Goal: Task Accomplishment & Management: Use online tool/utility

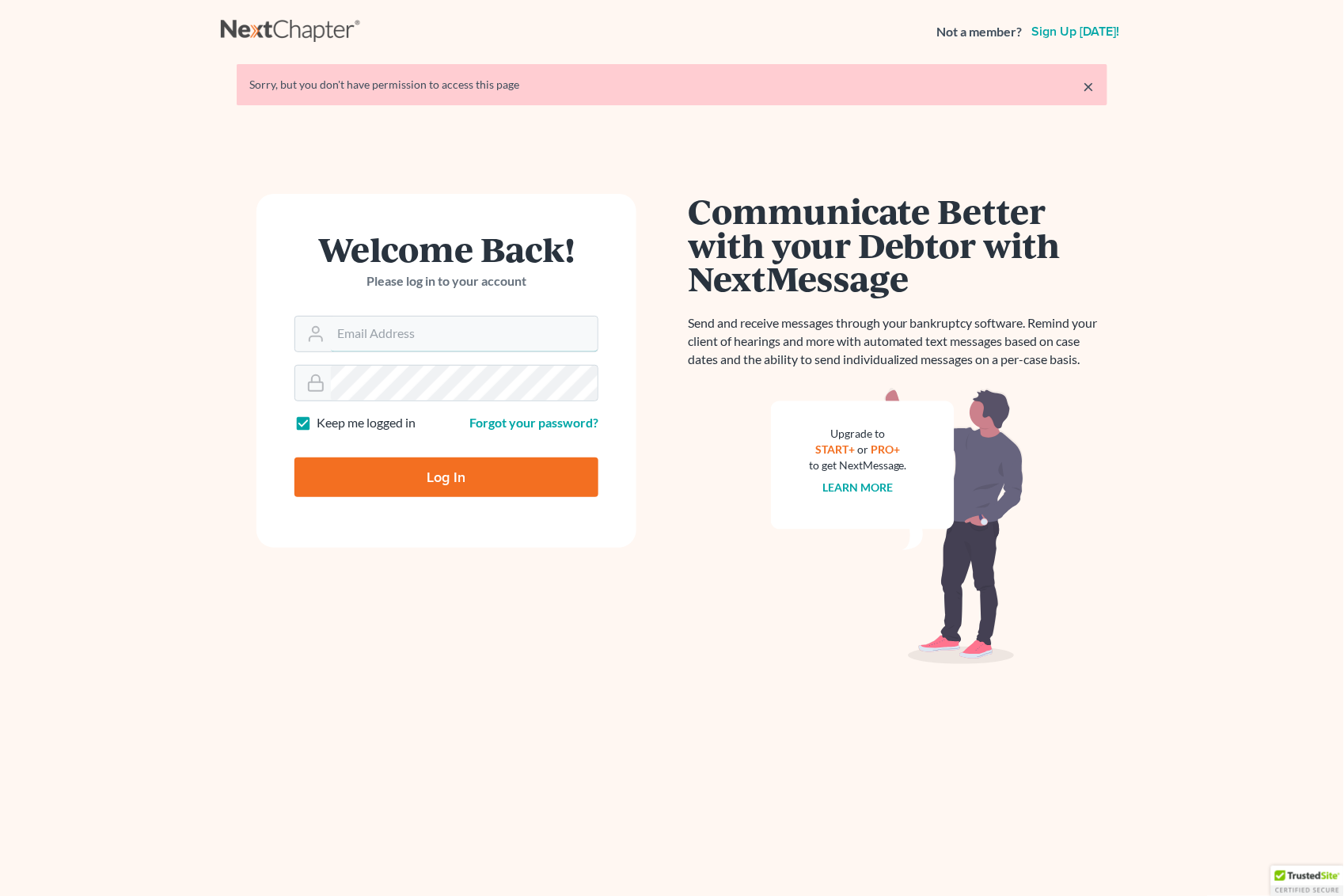
type input "[PERSON_NAME][EMAIL_ADDRESS][DOMAIN_NAME]"
click at [467, 476] on input "Log In" at bounding box center [446, 477] width 304 height 39
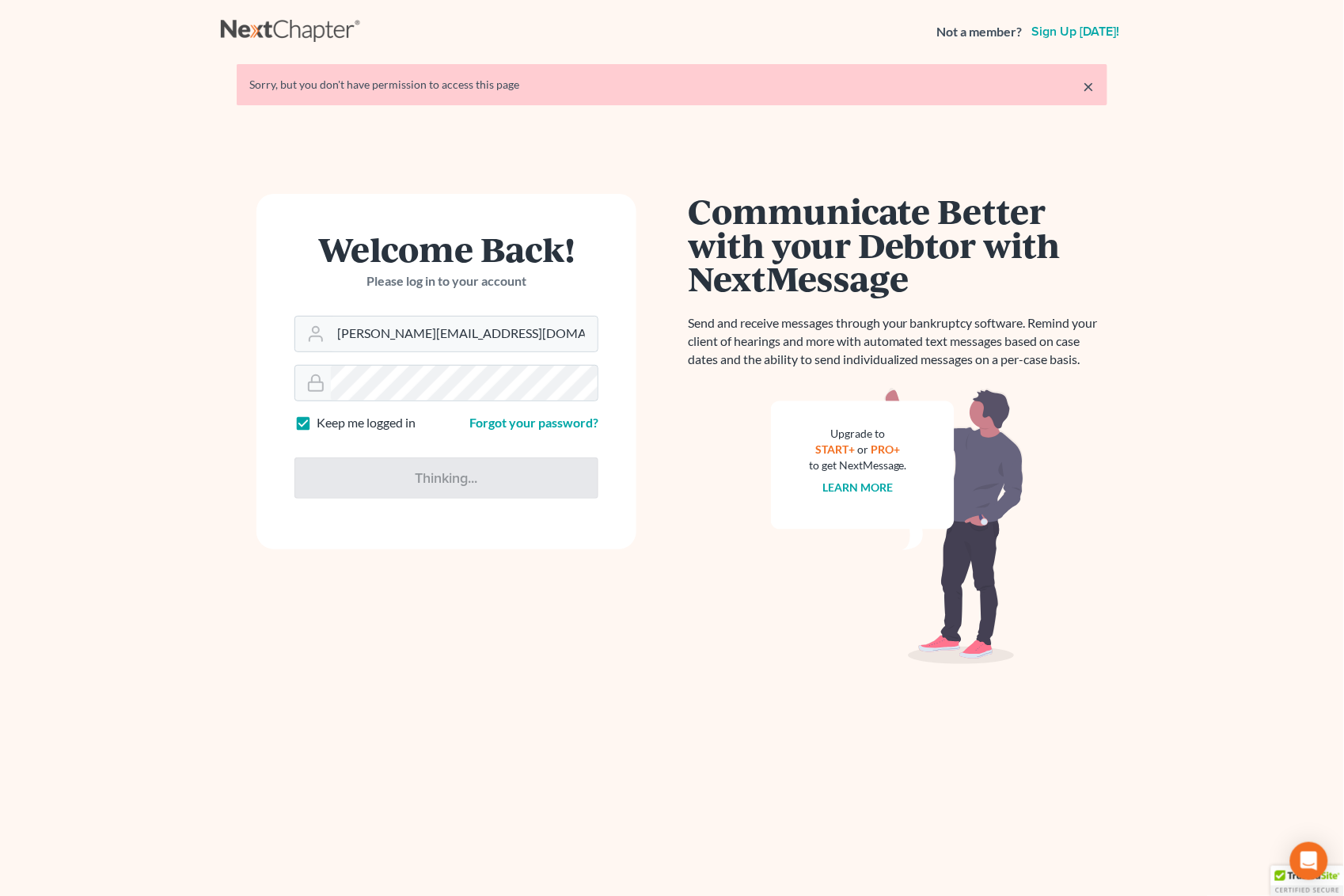
type input "Thinking..."
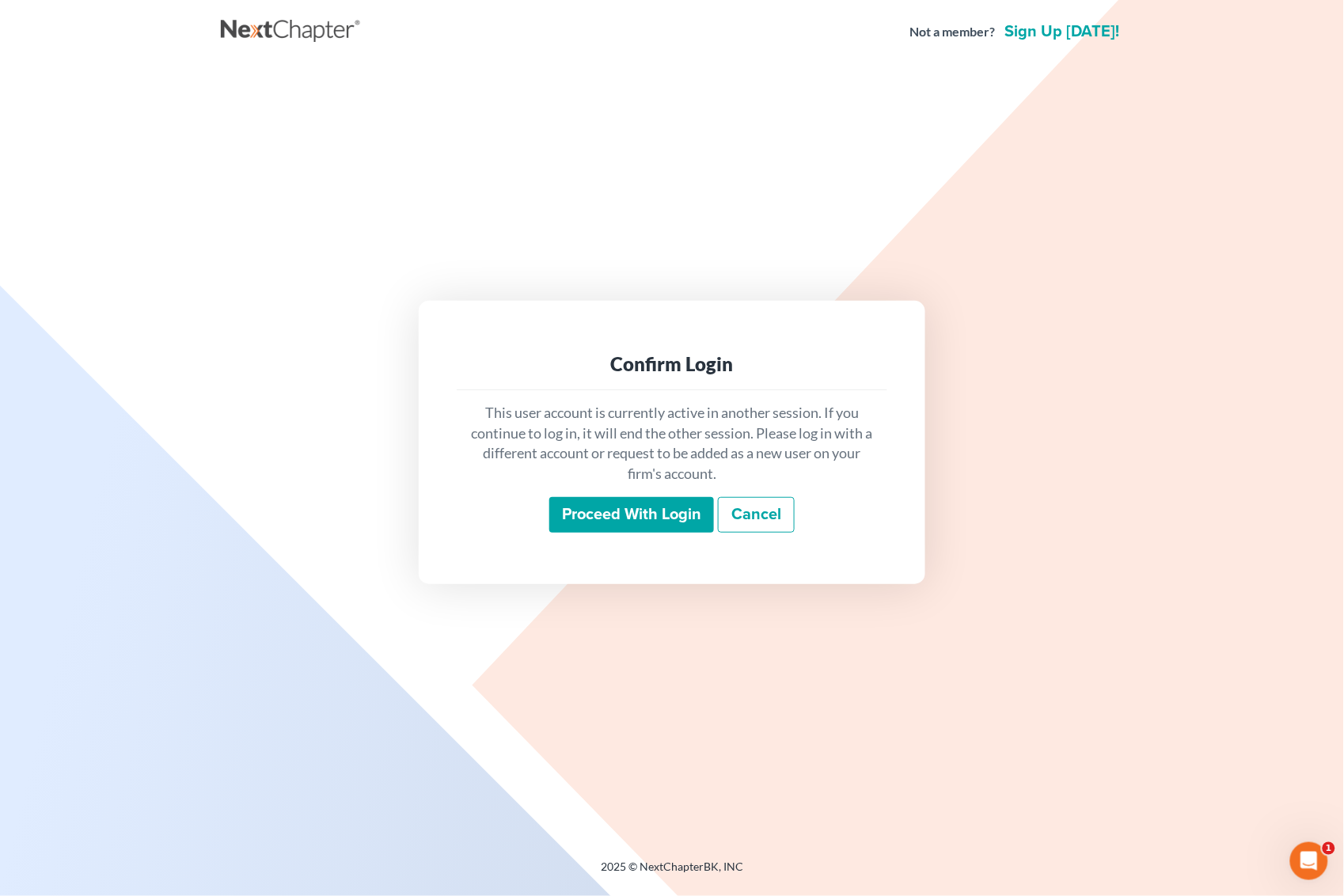
click at [633, 505] on input "Proceed with login" at bounding box center [632, 516] width 165 height 37
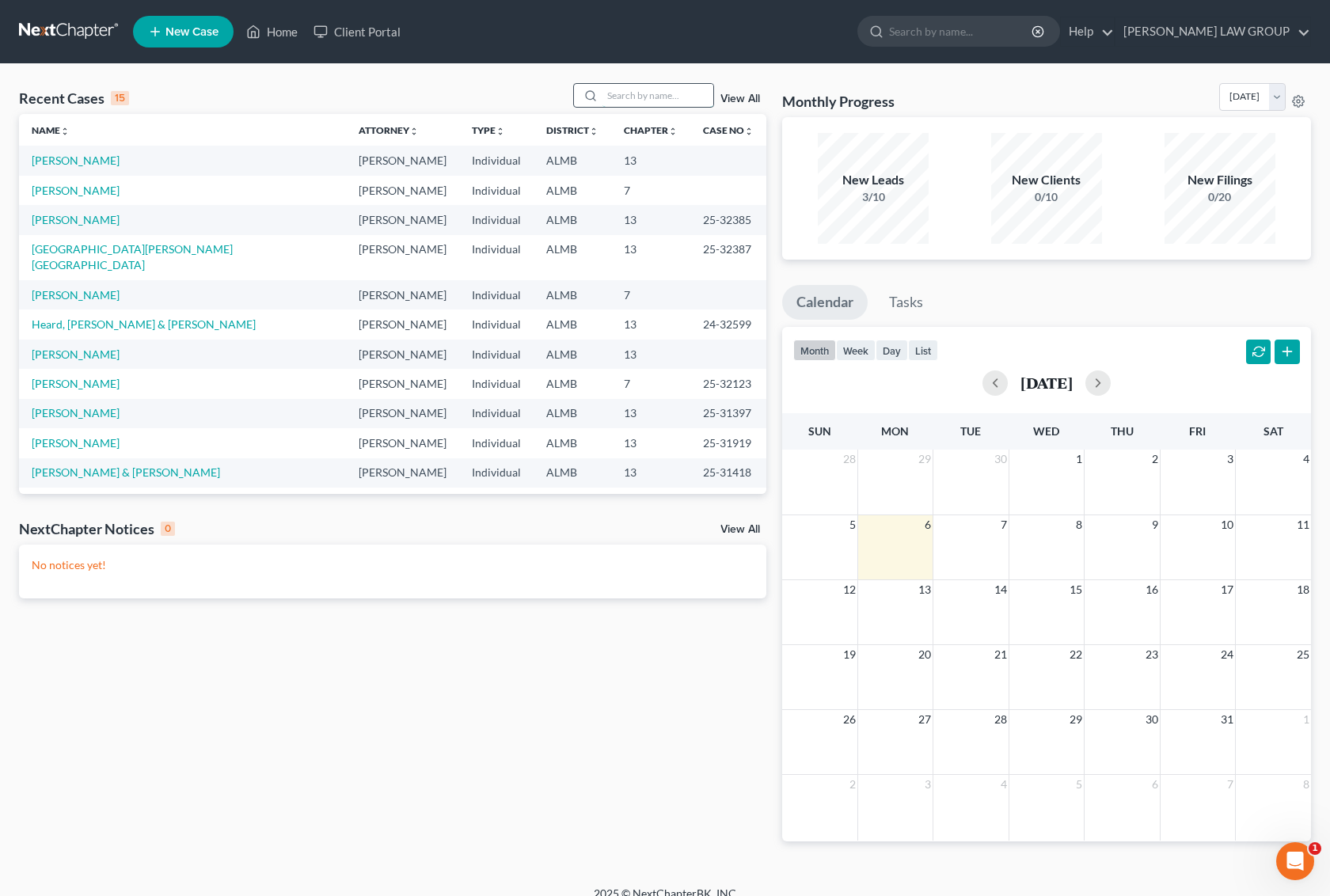
click at [642, 100] on input "search" at bounding box center [658, 96] width 110 height 23
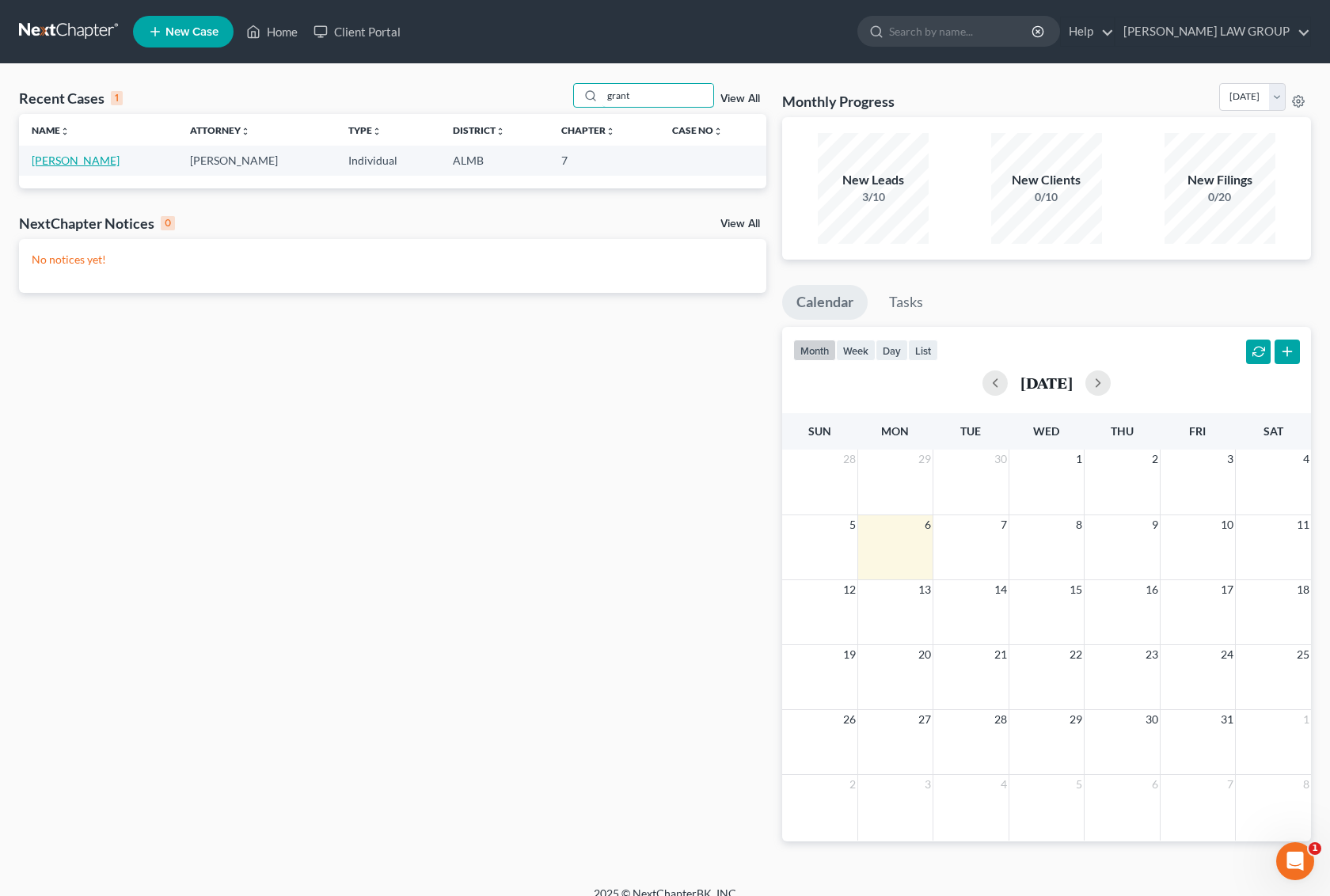
type input "grant"
click at [63, 163] on link "Grant, Scott" at bounding box center [75, 160] width 88 height 13
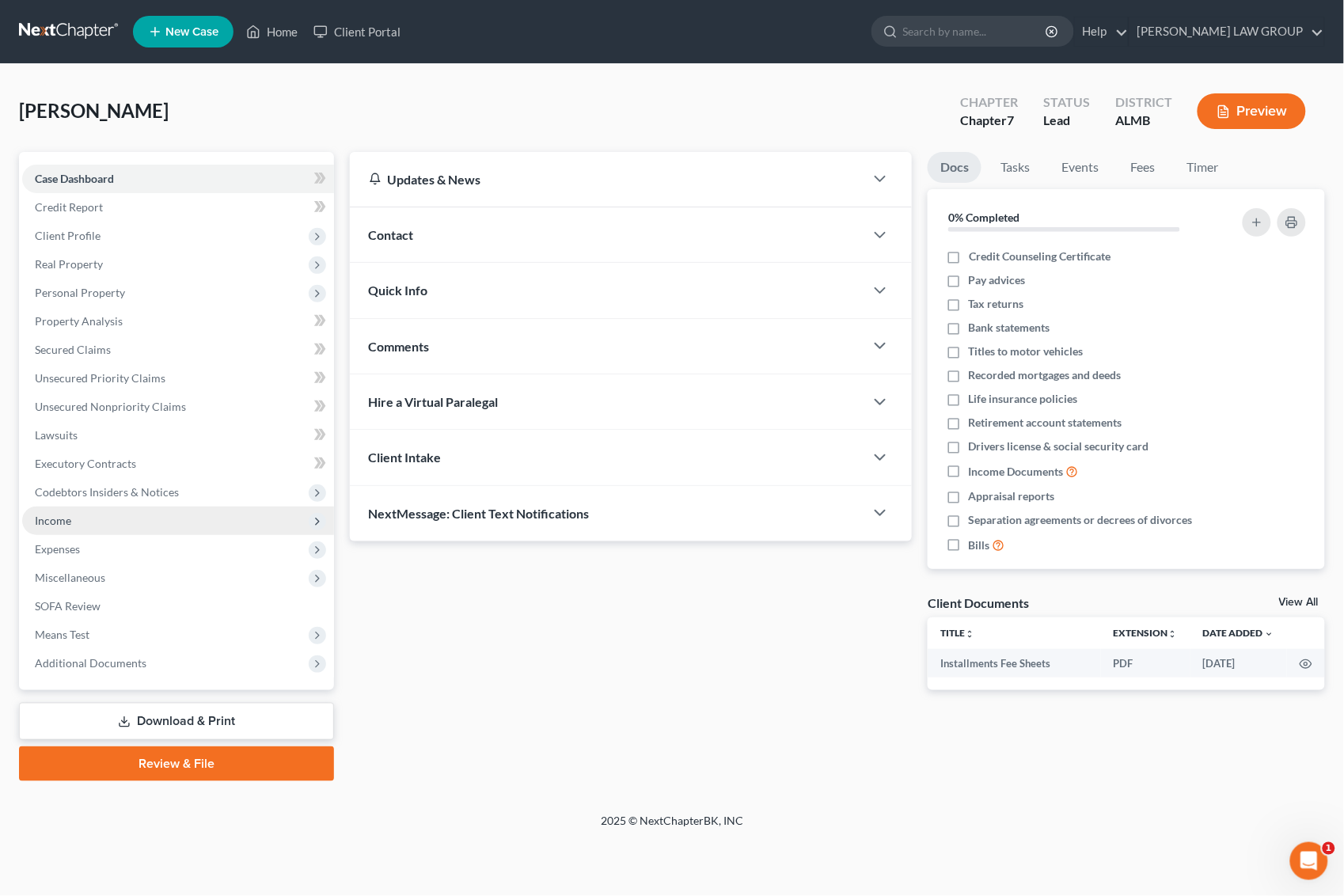
click at [63, 521] on span "Income" at bounding box center [53, 520] width 37 height 13
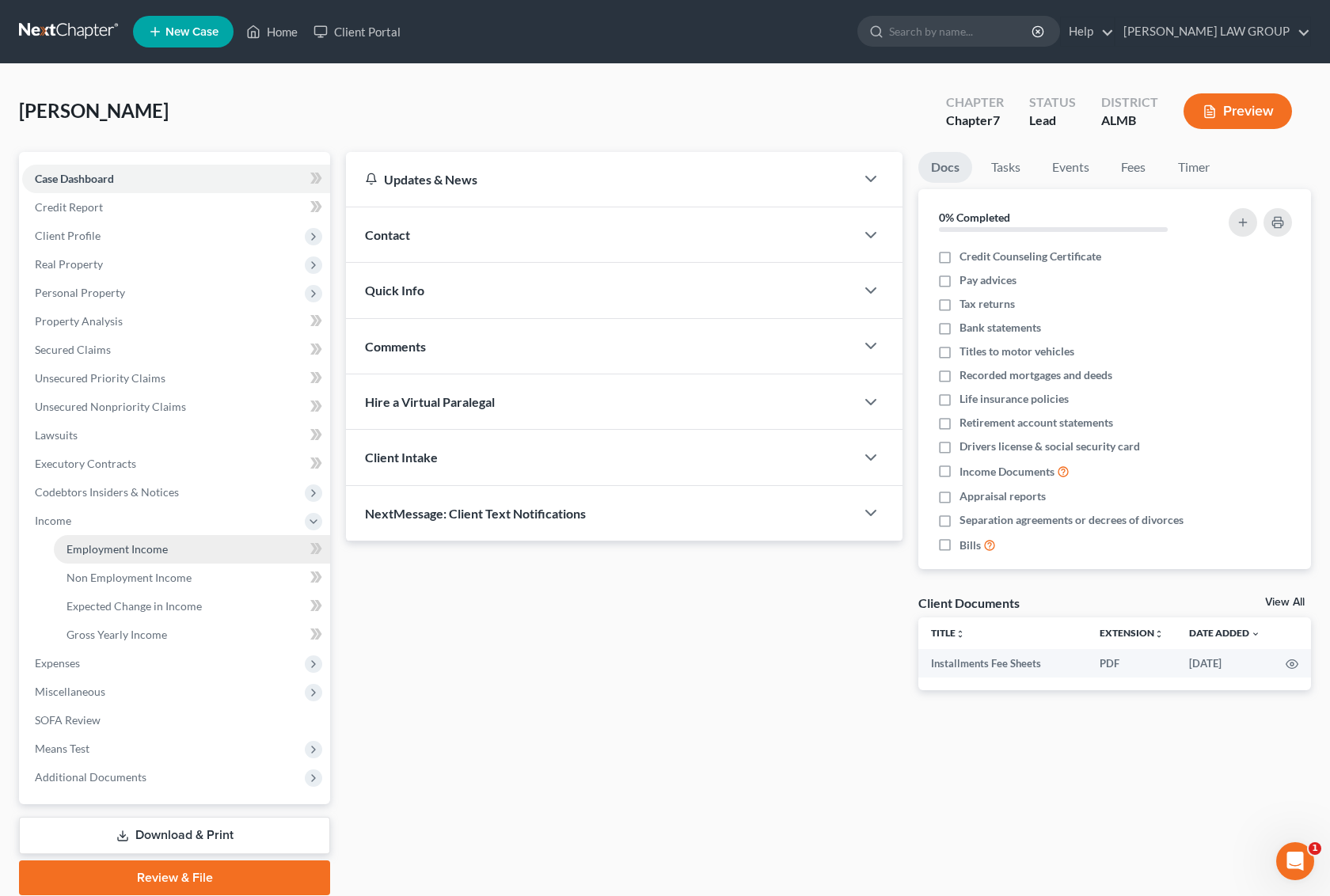
click at [82, 551] on span "Employment Income" at bounding box center [117, 549] width 102 height 13
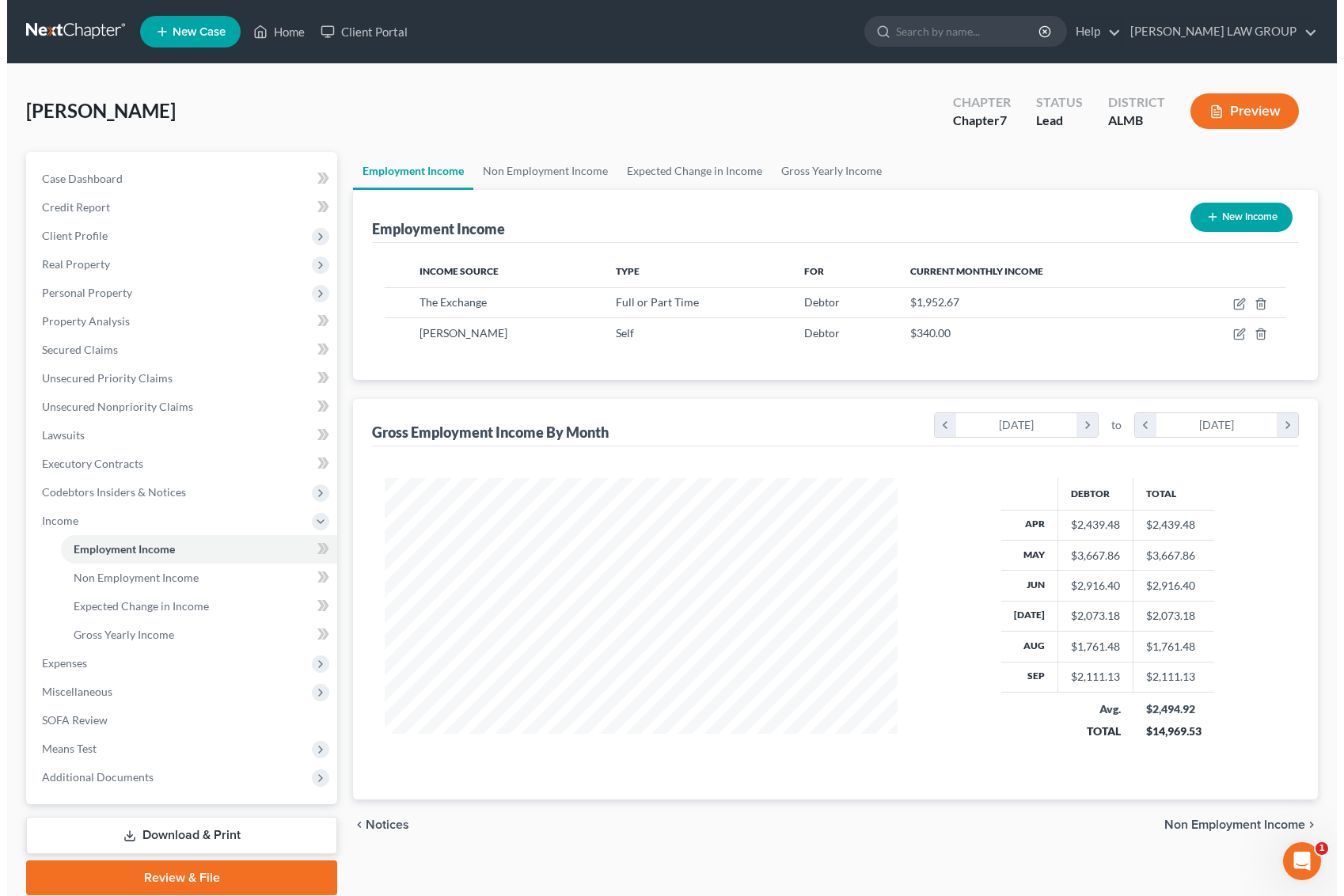
scroll to position [285, 544]
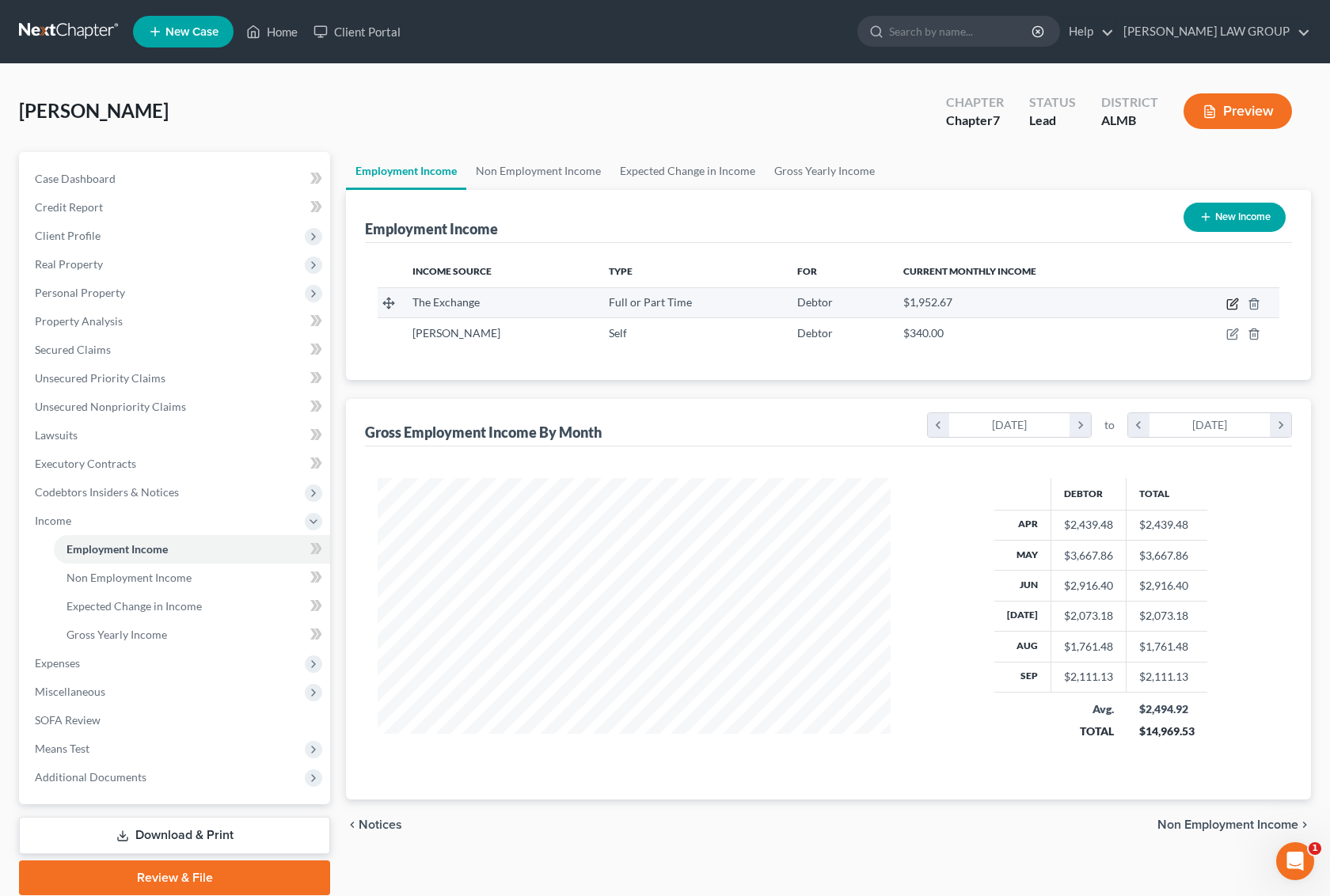
click at [1229, 298] on icon "button" at bounding box center [1233, 304] width 12 height 12
select select "0"
select select "45"
select select "2"
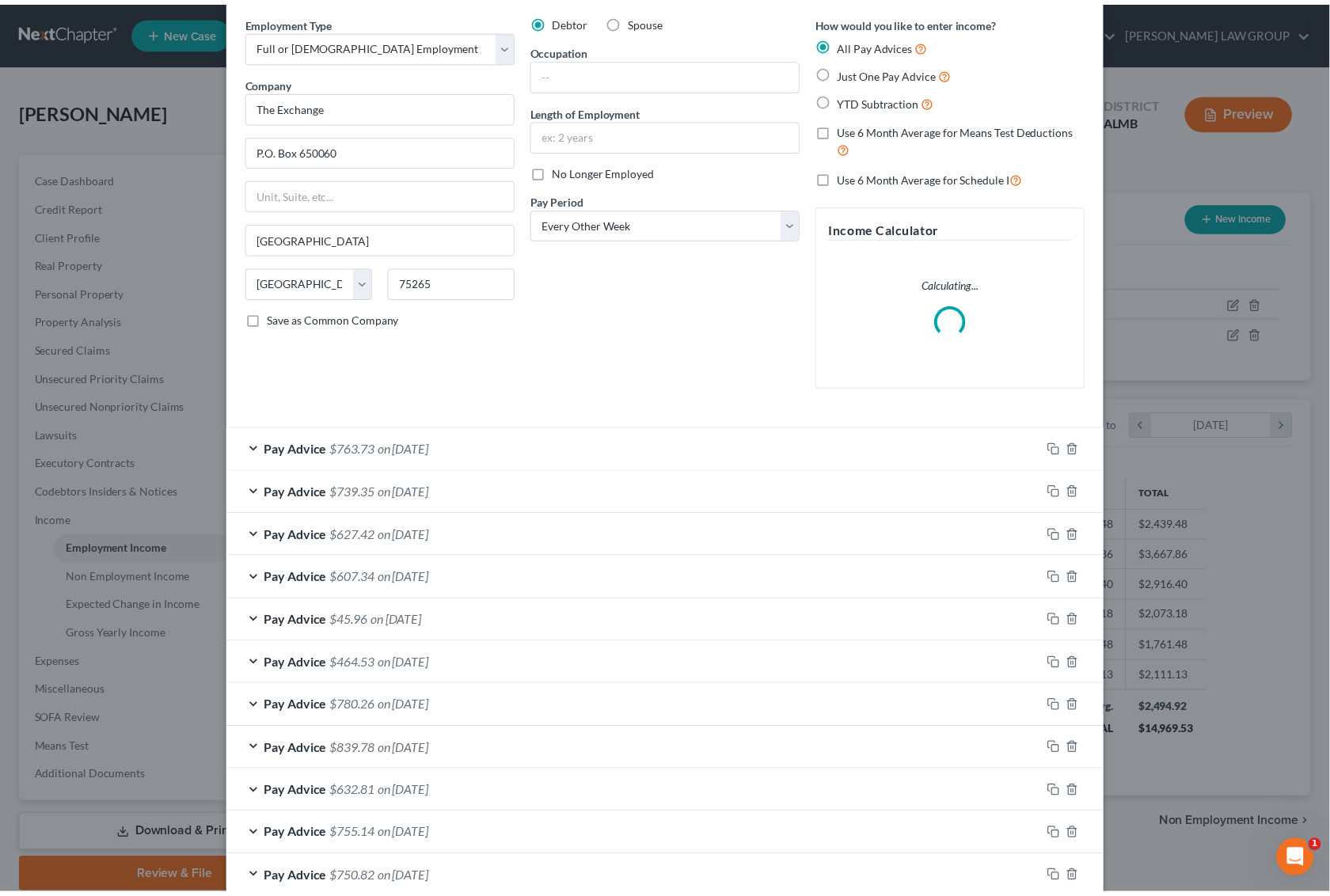
scroll to position [0, 0]
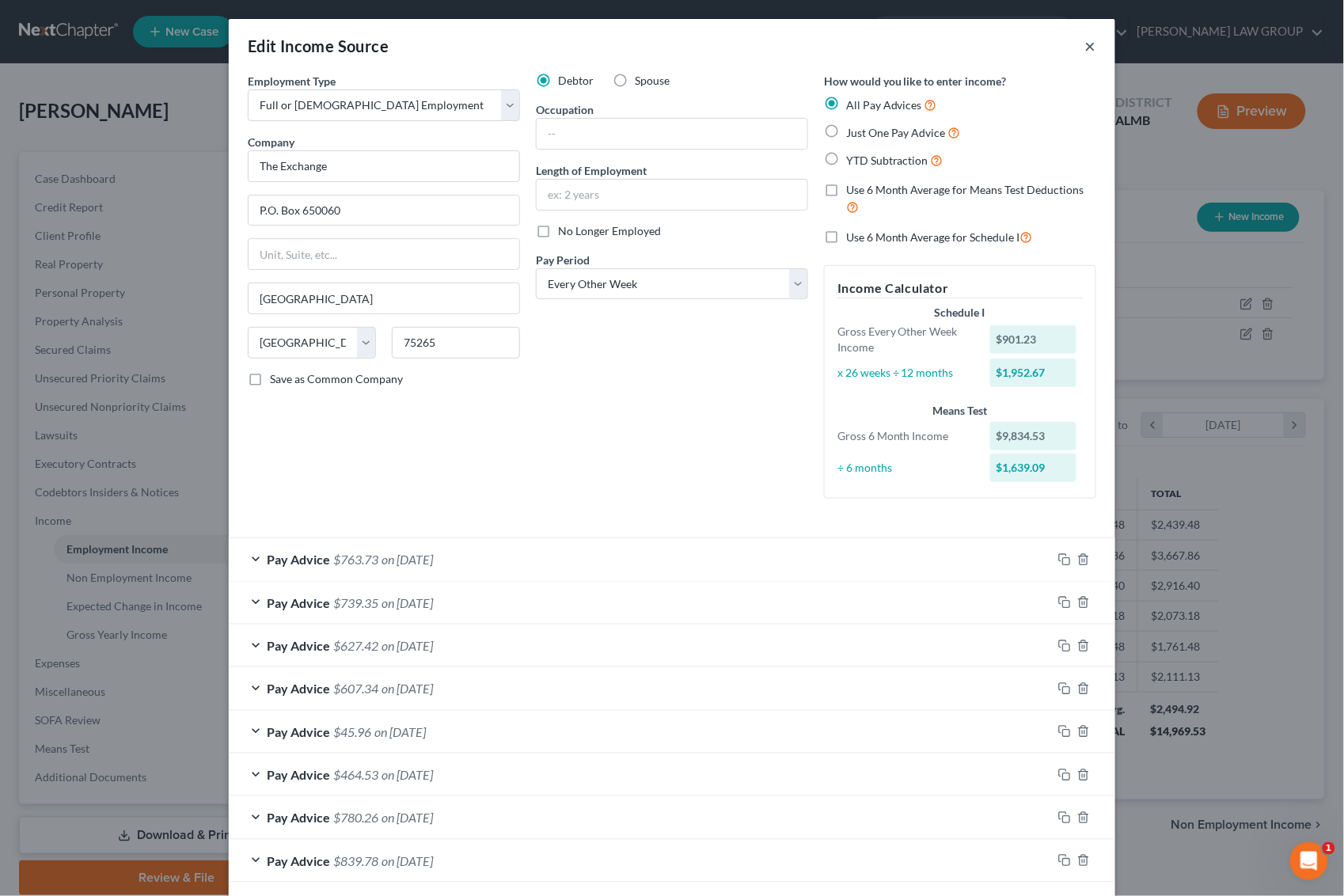
click at [1085, 44] on button "×" at bounding box center [1091, 46] width 11 height 19
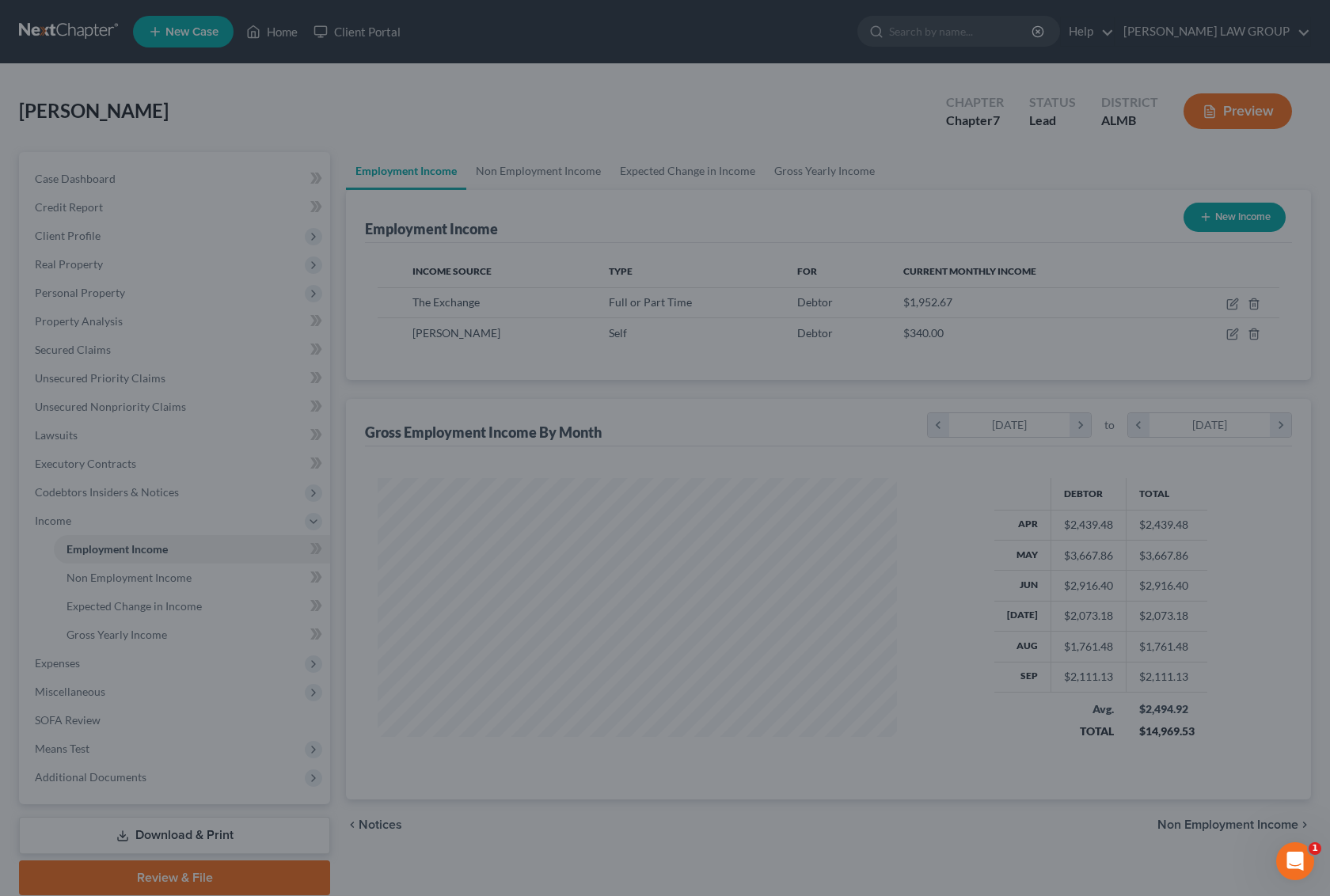
scroll to position [791413, 791170]
